Goal: Find specific page/section: Find specific page/section

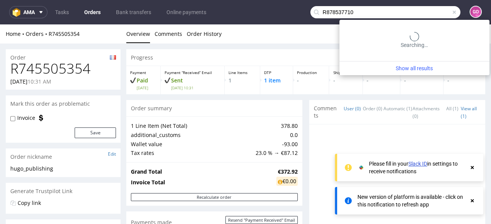
type input "R878537710"
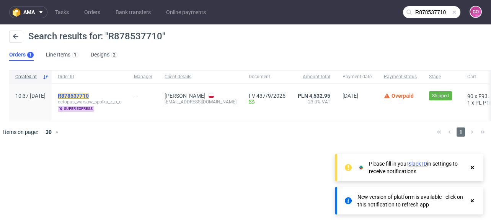
click at [89, 93] on mark "R878537710" at bounding box center [73, 96] width 31 height 6
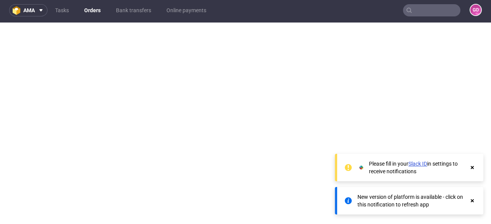
scroll to position [2, 0]
click at [469, 169] on icon at bounding box center [471, 168] width 7 height 6
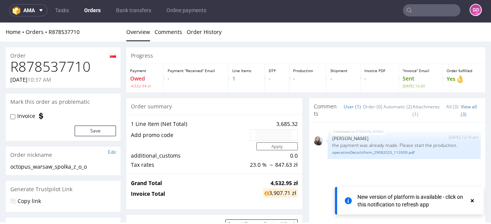
scroll to position [0, 0]
click at [470, 200] on use at bounding box center [471, 201] width 3 height 3
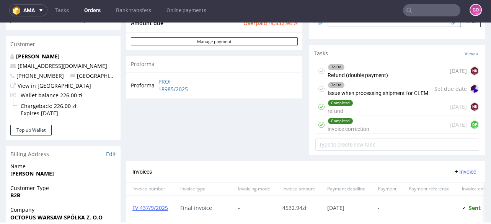
scroll to position [367, 0]
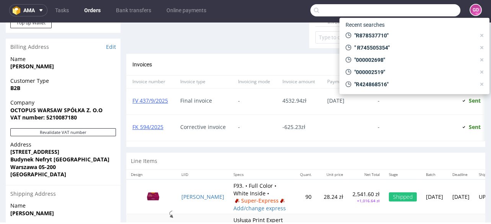
click at [438, 11] on input "text" at bounding box center [385, 10] width 150 height 12
paste input "R928397378"
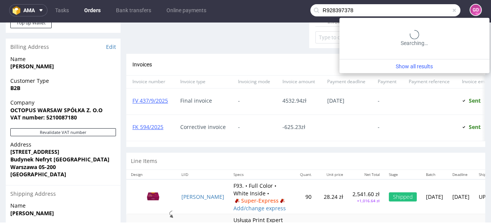
type input "R928397378"
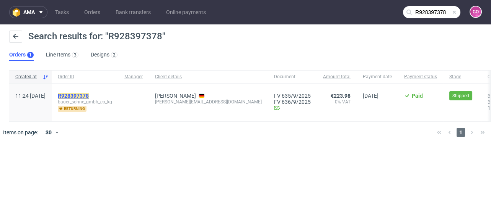
click at [89, 95] on mark "R928397378" at bounding box center [73, 96] width 31 height 6
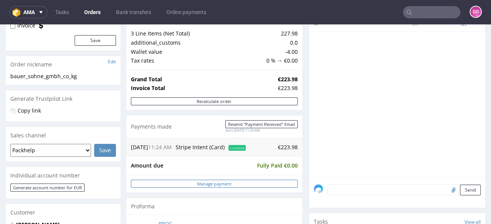
scroll to position [122, 0]
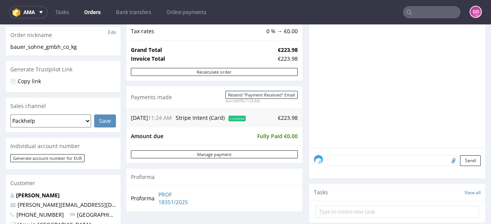
click at [423, 12] on input "text" at bounding box center [431, 12] width 57 height 12
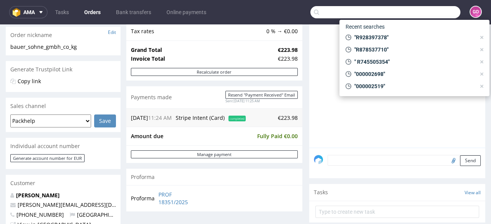
paste input "R773910790"
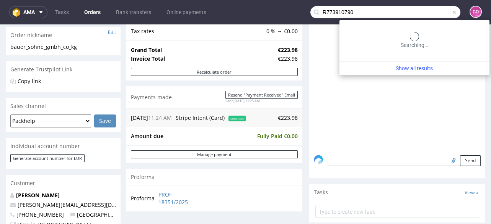
type input "R773910790"
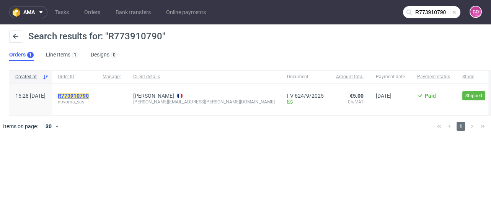
click at [89, 93] on mark "R773910790" at bounding box center [73, 96] width 31 height 6
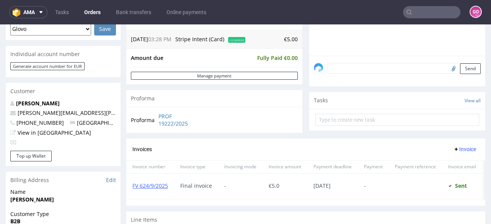
scroll to position [184, 0]
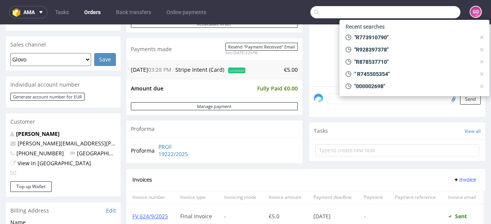
click at [424, 17] on input "text" at bounding box center [385, 12] width 150 height 12
click at [404, 5] on nav "ama Tasks Orders Bank transfers Online payments GO" at bounding box center [245, 12] width 491 height 24
click at [405, 12] on input "text" at bounding box center [385, 12] width 150 height 12
paste input "R551376835"
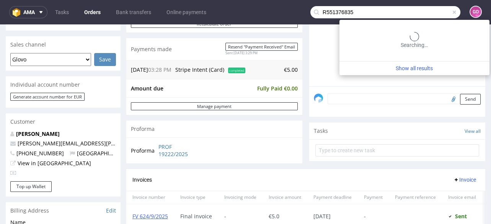
type input "R551376835"
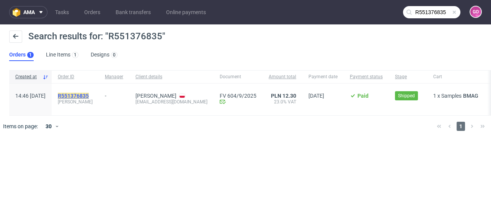
click at [89, 94] on mark "R551376835" at bounding box center [73, 96] width 31 height 6
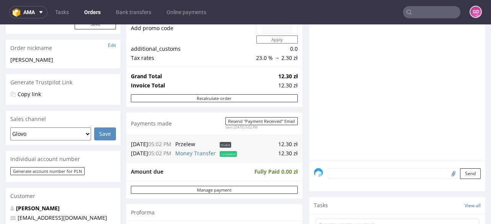
scroll to position [153, 0]
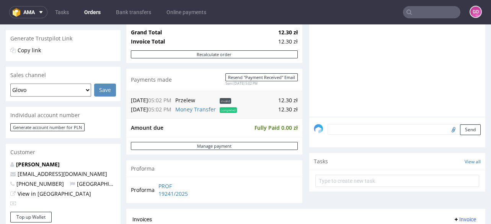
click at [418, 8] on input "text" at bounding box center [431, 12] width 57 height 12
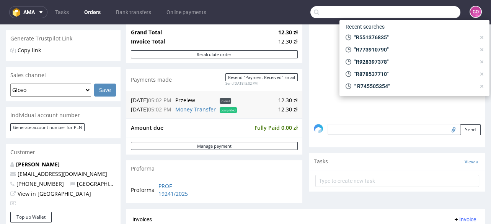
paste input "R116589954"
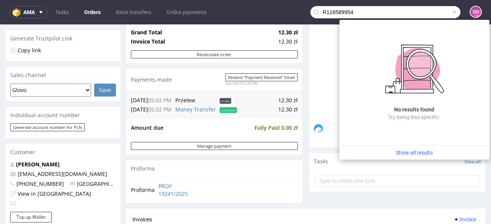
type input "R116589954"
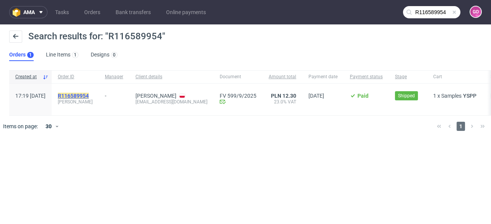
click at [89, 94] on mark "R116589954" at bounding box center [73, 96] width 31 height 6
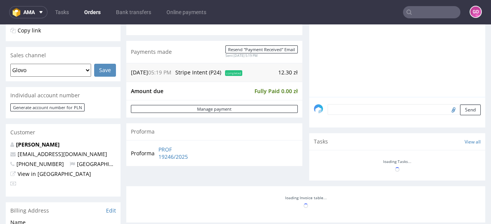
scroll to position [184, 0]
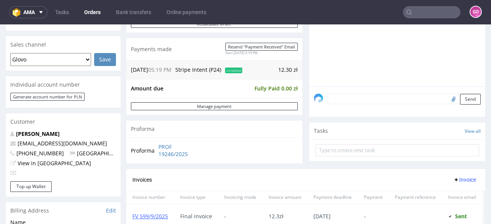
click at [428, 15] on input "text" at bounding box center [431, 12] width 57 height 12
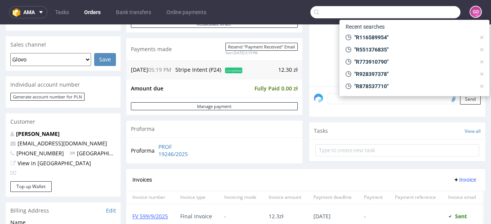
paste input "R326261111"
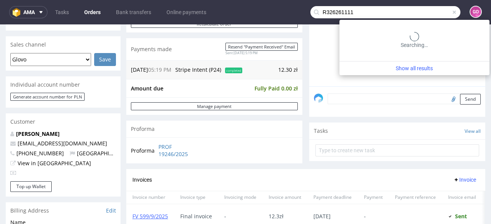
type input "R326261111"
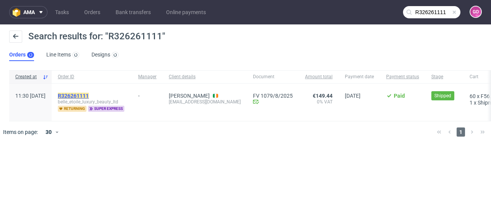
click at [89, 98] on mark "R326261111" at bounding box center [73, 96] width 31 height 6
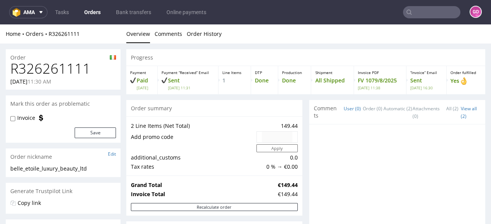
click at [421, 15] on input "text" at bounding box center [431, 12] width 57 height 12
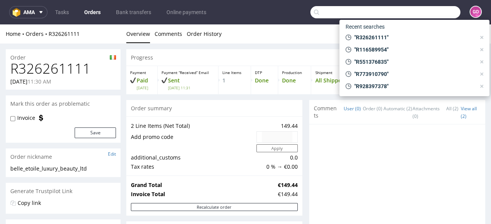
paste input "R229993220"
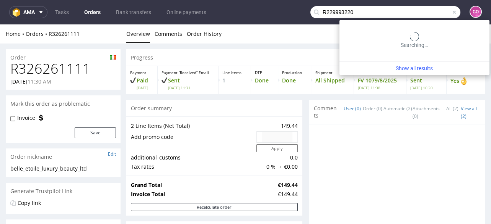
type input "R229993220"
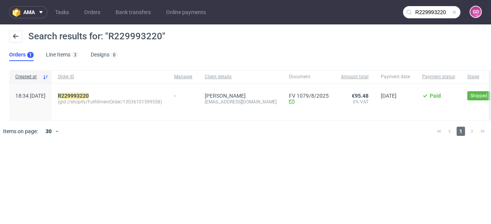
drag, startPoint x: 301, startPoint y: 89, endPoint x: 338, endPoint y: 91, distance: 37.2
click at [338, 91] on div "18:34 [DATE] R229993220 (gid://shopify/FulfillmentOrder/13036101599558) - [PERS…" at bounding box center [327, 102] width 636 height 37
click at [320, 80] on span "Document" at bounding box center [309, 77] width 40 height 7
drag, startPoint x: 297, startPoint y: 85, endPoint x: 344, endPoint y: 90, distance: 46.9
click at [344, 90] on div "18:34 [DATE] R229993220 (gid://shopify/FulfillmentOrder/13036101599558) - [PERS…" at bounding box center [327, 102] width 636 height 37
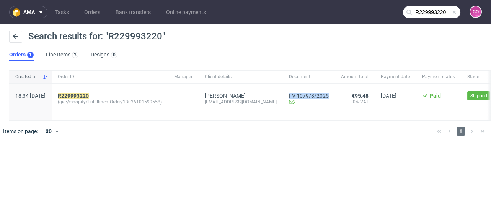
copy div "FV 1079/8/2025 Invoice email Sent at [DATE]"
